Goal: Task Accomplishment & Management: Use online tool/utility

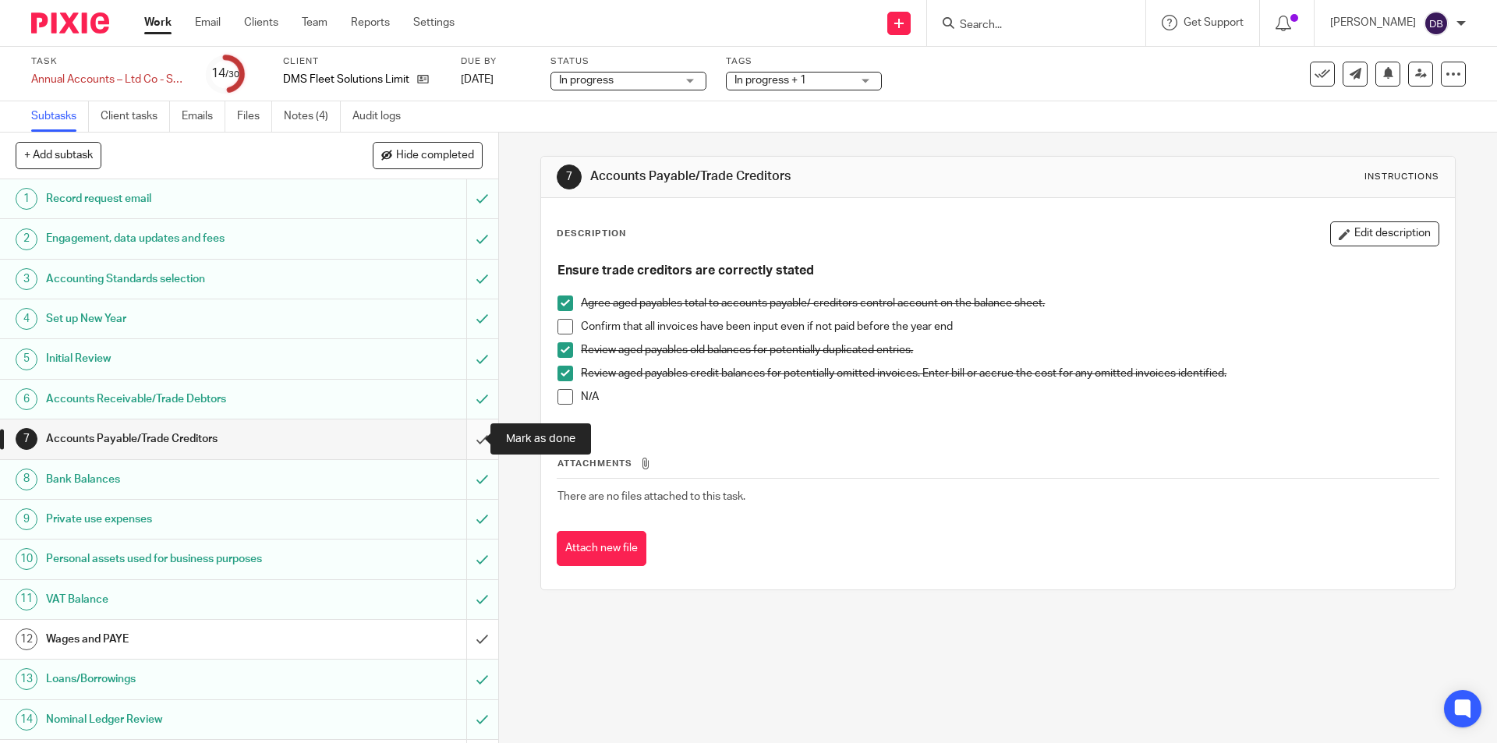
click at [463, 441] on input "submit" at bounding box center [249, 439] width 498 height 39
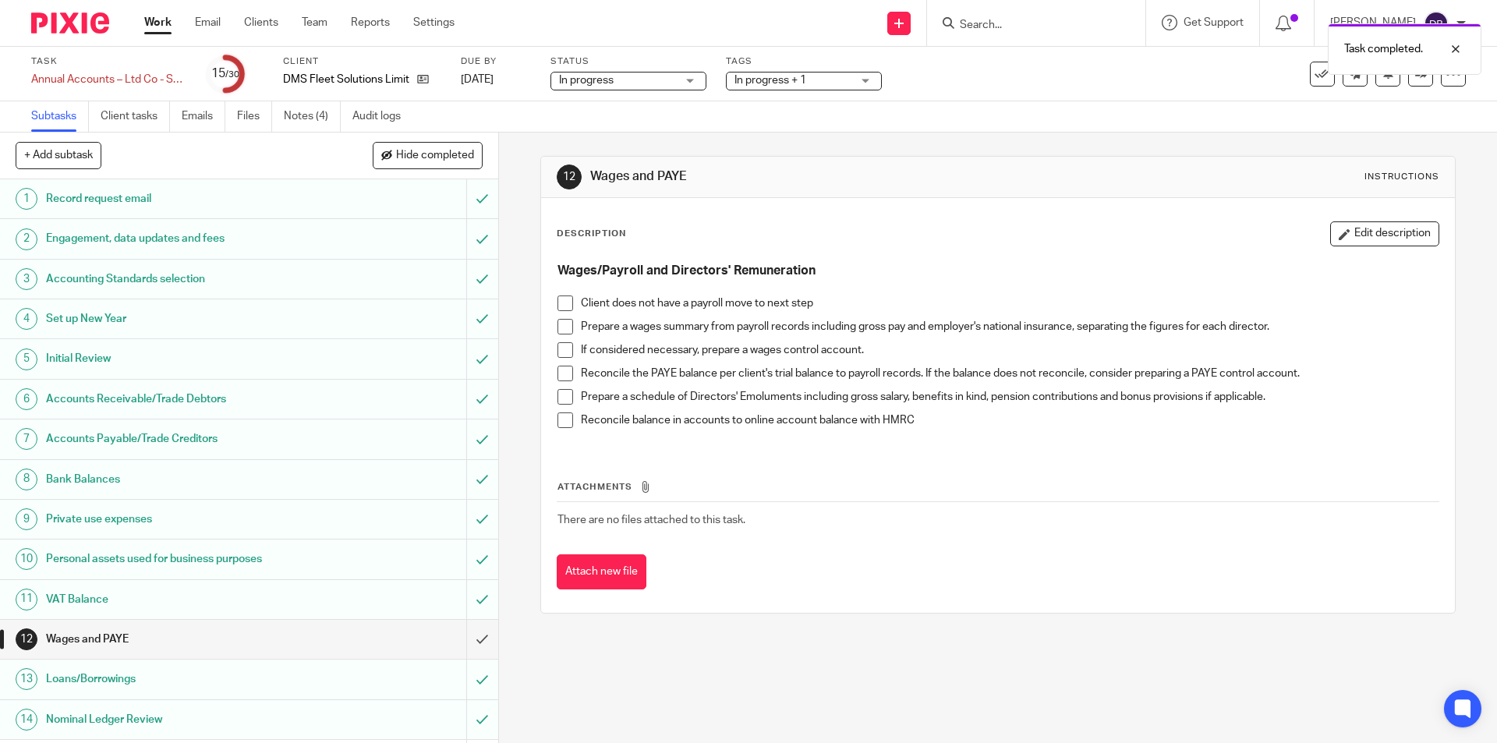
click at [559, 326] on span at bounding box center [566, 327] width 16 height 16
click at [562, 372] on span at bounding box center [566, 374] width 16 height 16
click at [563, 398] on span at bounding box center [566, 397] width 16 height 16
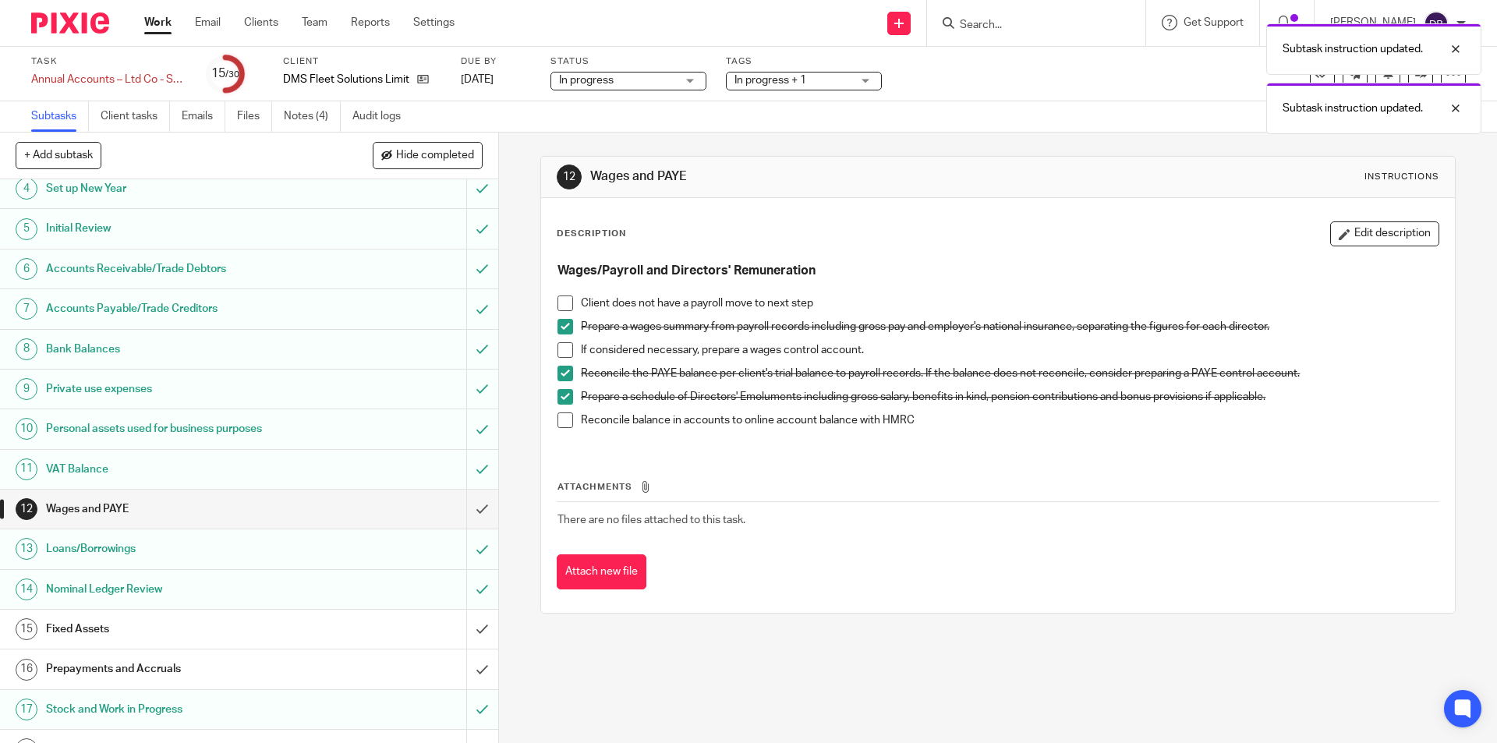
scroll to position [312, 0]
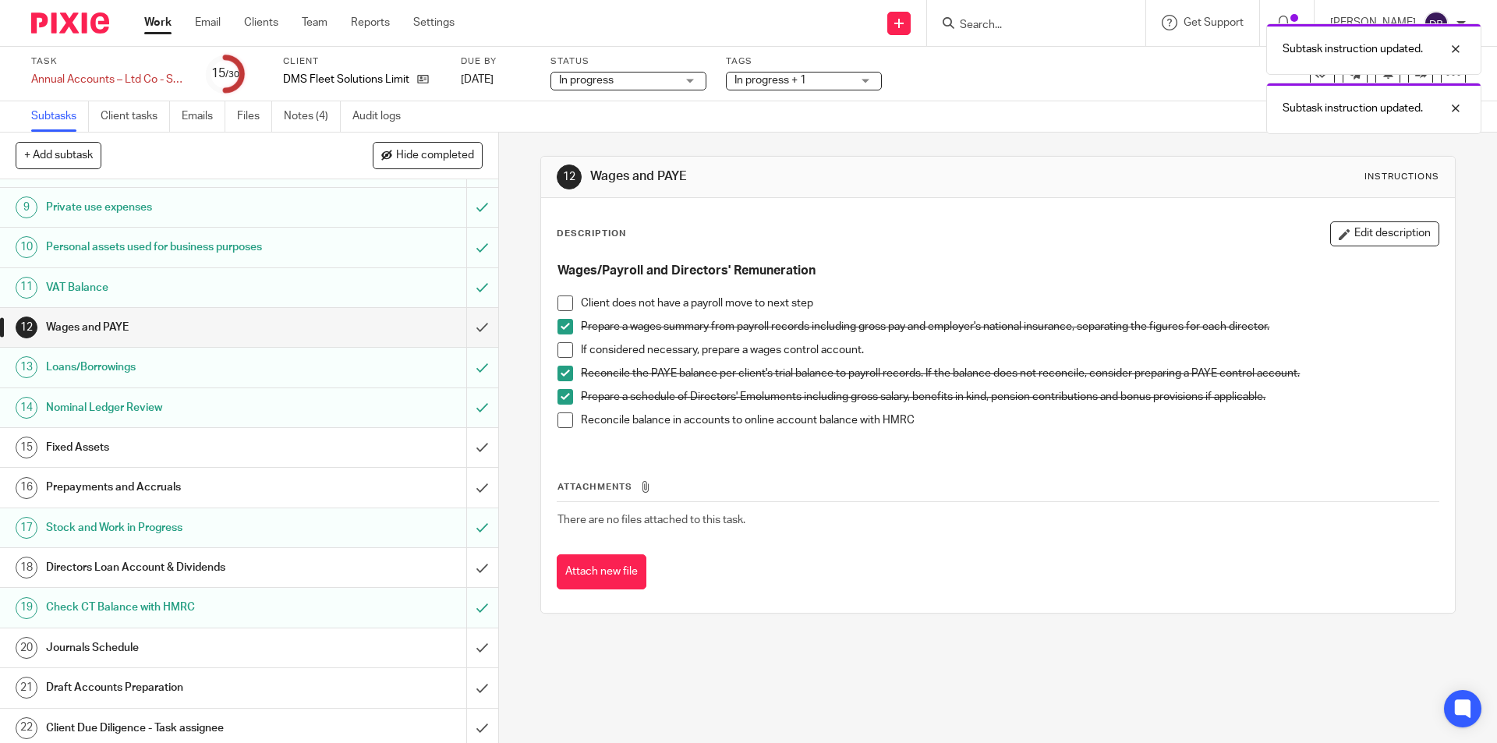
click at [408, 448] on div "Fixed Assets" at bounding box center [248, 447] width 405 height 23
